Goal: Task Accomplishment & Management: Manage account settings

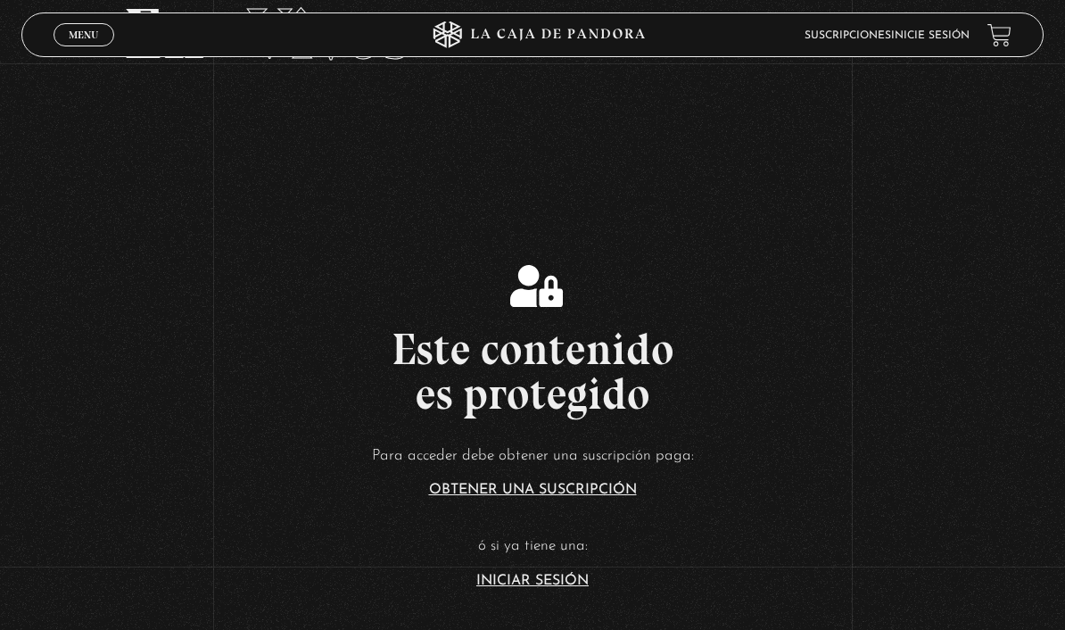
scroll to position [109, 0]
click at [519, 624] on section "Este contenido es protegido Para acceder debe obtener una suscripción paga: Obt…" at bounding box center [532, 412] width 1065 height 504
click at [526, 622] on section "Este contenido es protegido Para acceder debe obtener una suscripción paga: Obt…" at bounding box center [532, 412] width 1065 height 504
click at [537, 589] on link "Iniciar Sesión" at bounding box center [533, 582] width 112 height 14
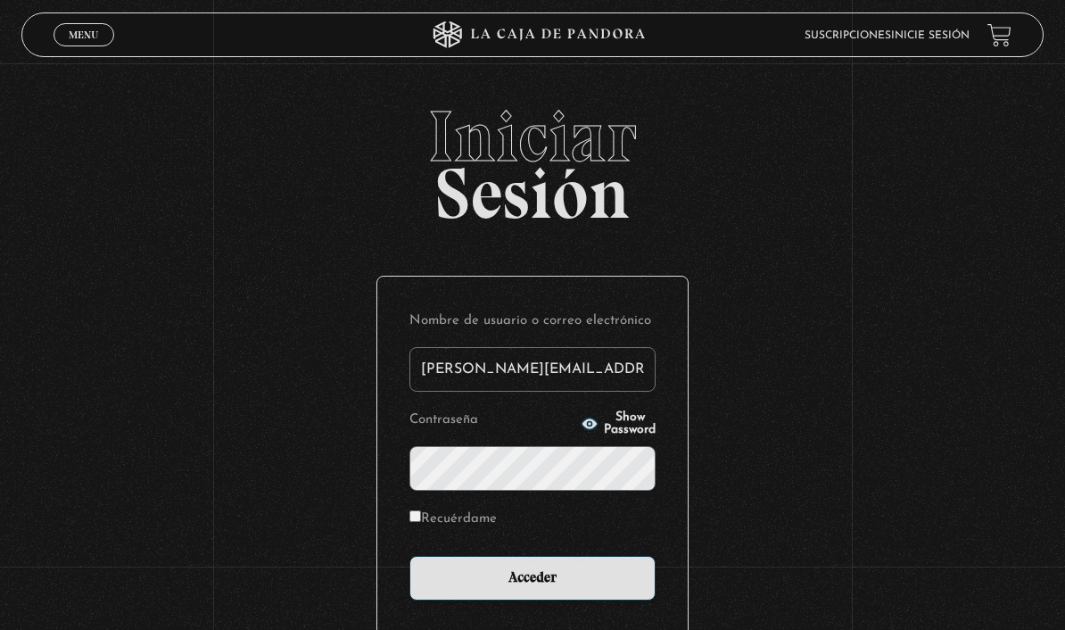
type input "[PERSON_NAME][EMAIL_ADDRESS][PERSON_NAME][DOMAIN_NAME]"
click at [533, 588] on input "Acceder" at bounding box center [533, 578] width 246 height 45
drag, startPoint x: -1, startPoint y: -1, endPoint x: -1, endPoint y: -54, distance: 52.6
click at [0, 0] on html "ingresar al sitio Ver Video Más Información Solicitar Por favor coloque su disp…" at bounding box center [532, 391] width 1065 height 783
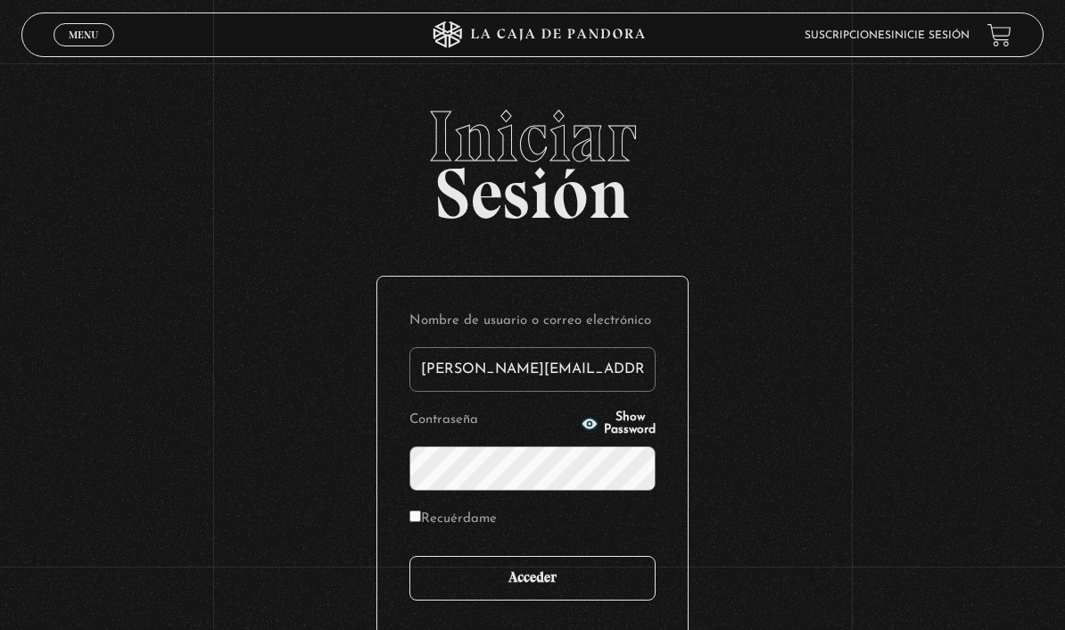
click at [619, 556] on input "Acceder" at bounding box center [533, 578] width 246 height 45
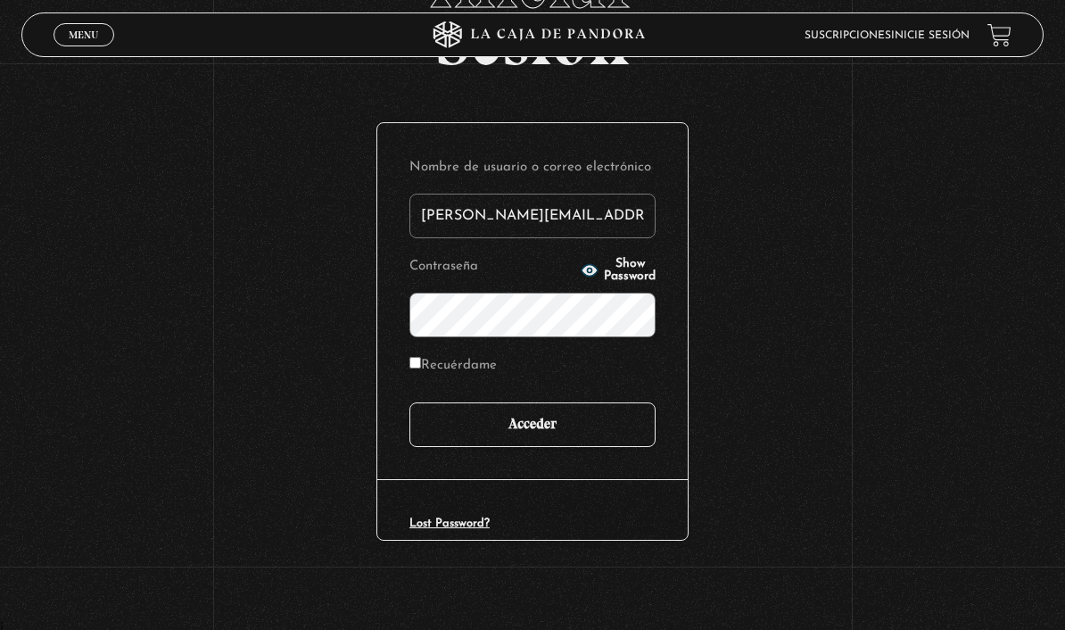
drag, startPoint x: 573, startPoint y: 585, endPoint x: 573, endPoint y: 432, distance: 153.5
click at [572, 432] on input "Acceder" at bounding box center [533, 424] width 246 height 45
click at [573, 432] on input "Acceder" at bounding box center [533, 424] width 246 height 45
